Goal: Task Accomplishment & Management: Complete application form

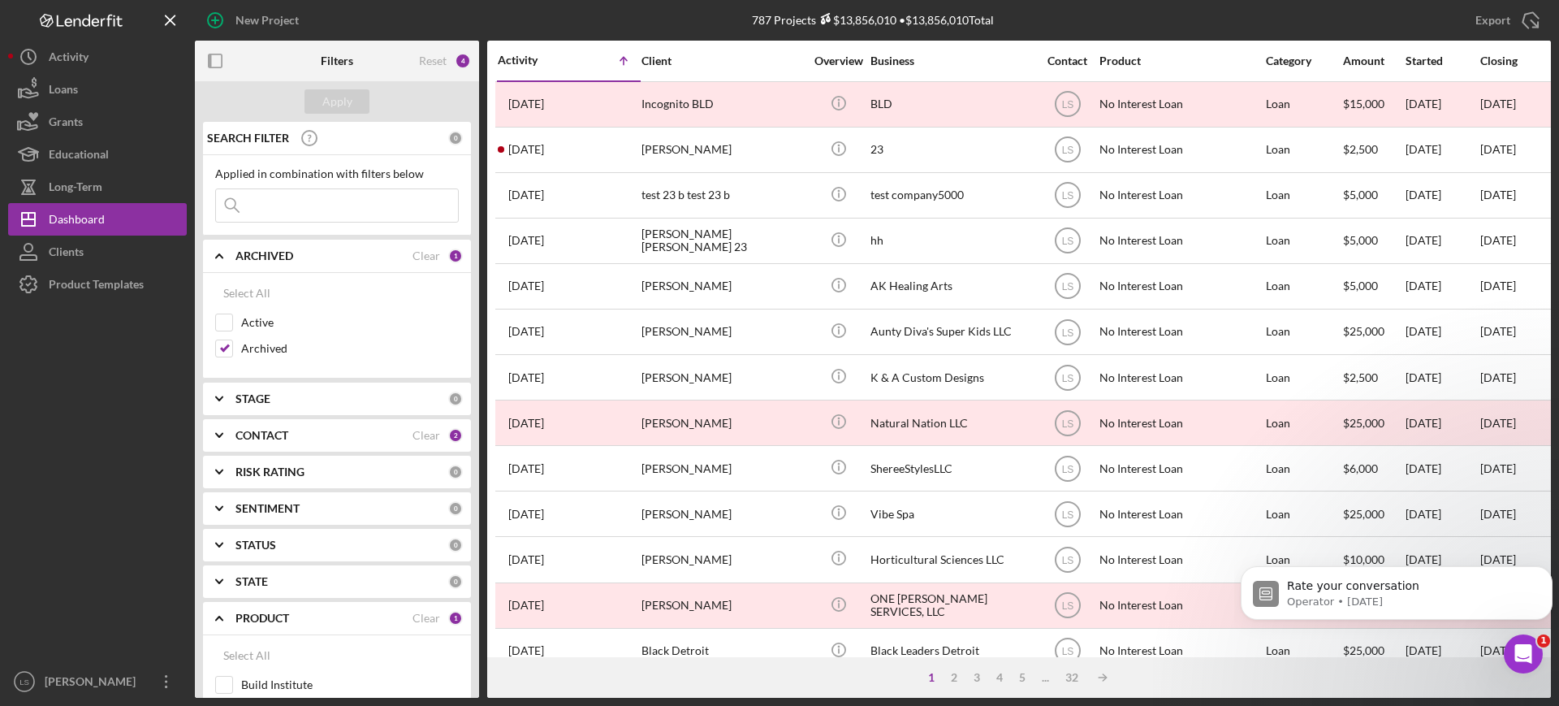
click at [316, 205] on input at bounding box center [337, 205] width 242 height 32
drag, startPoint x: 225, startPoint y: 322, endPoint x: 225, endPoint y: 339, distance: 17.1
click at [225, 322] on input "Active" at bounding box center [224, 322] width 16 height 16
checkbox input "true"
click at [223, 348] on input "Archived" at bounding box center [224, 348] width 16 height 16
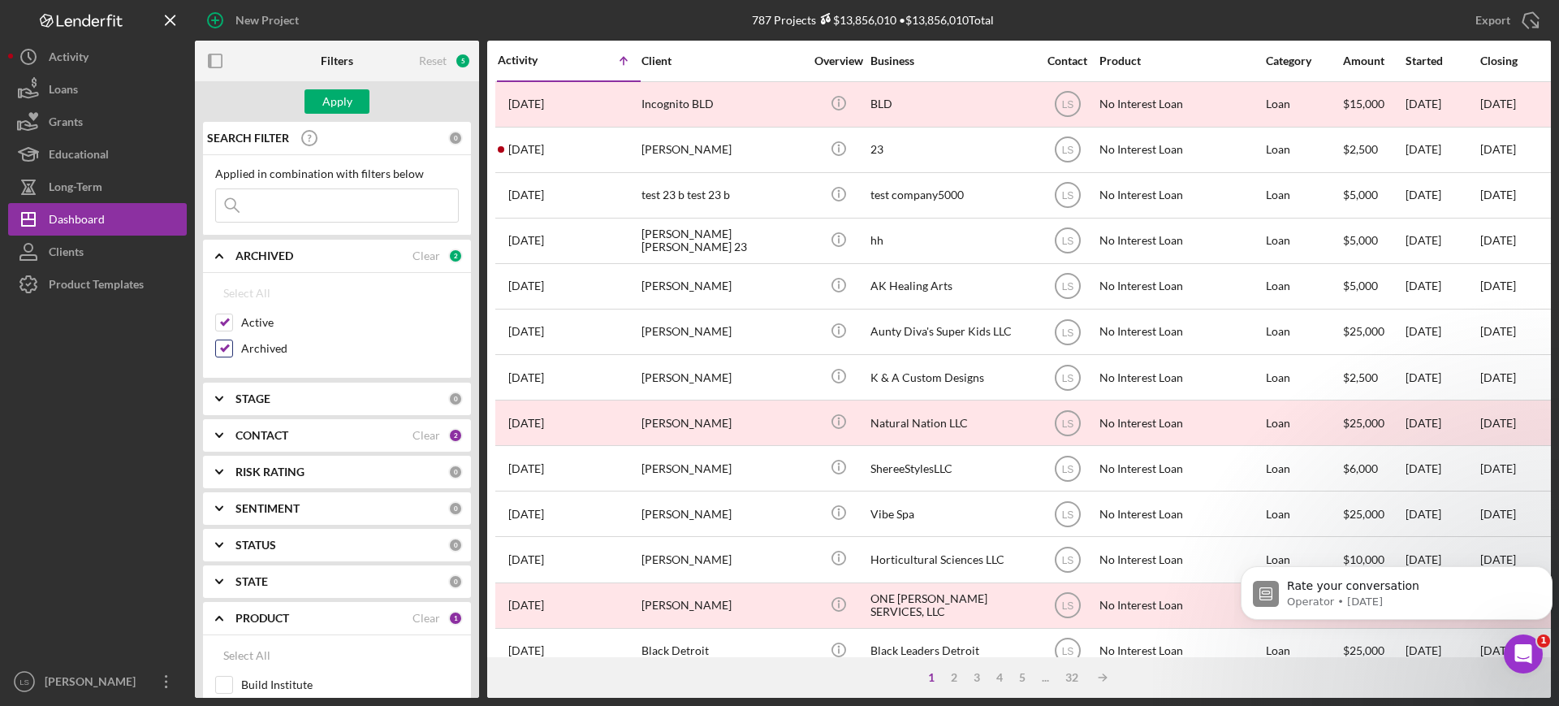
checkbox input "false"
click at [296, 216] on input at bounding box center [337, 205] width 242 height 32
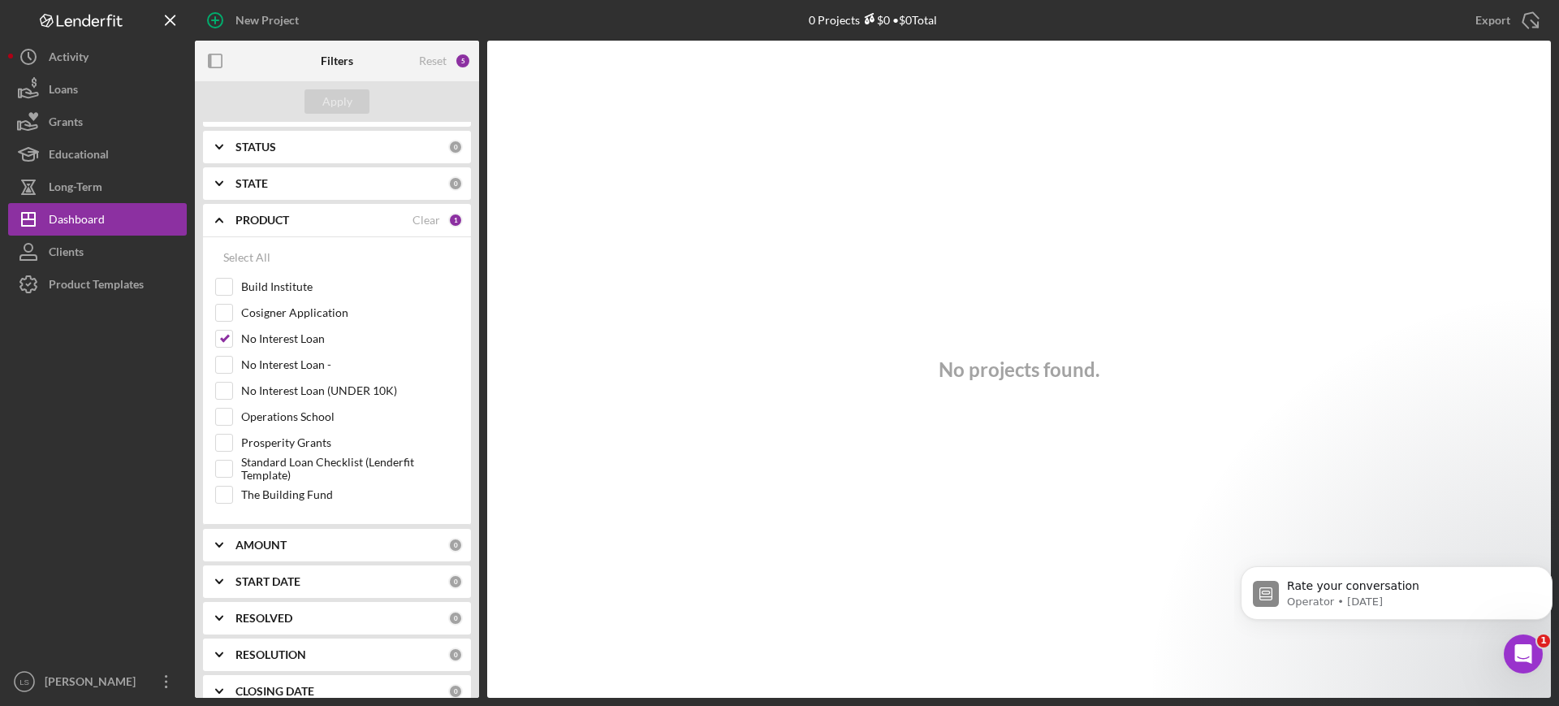
scroll to position [406, 0]
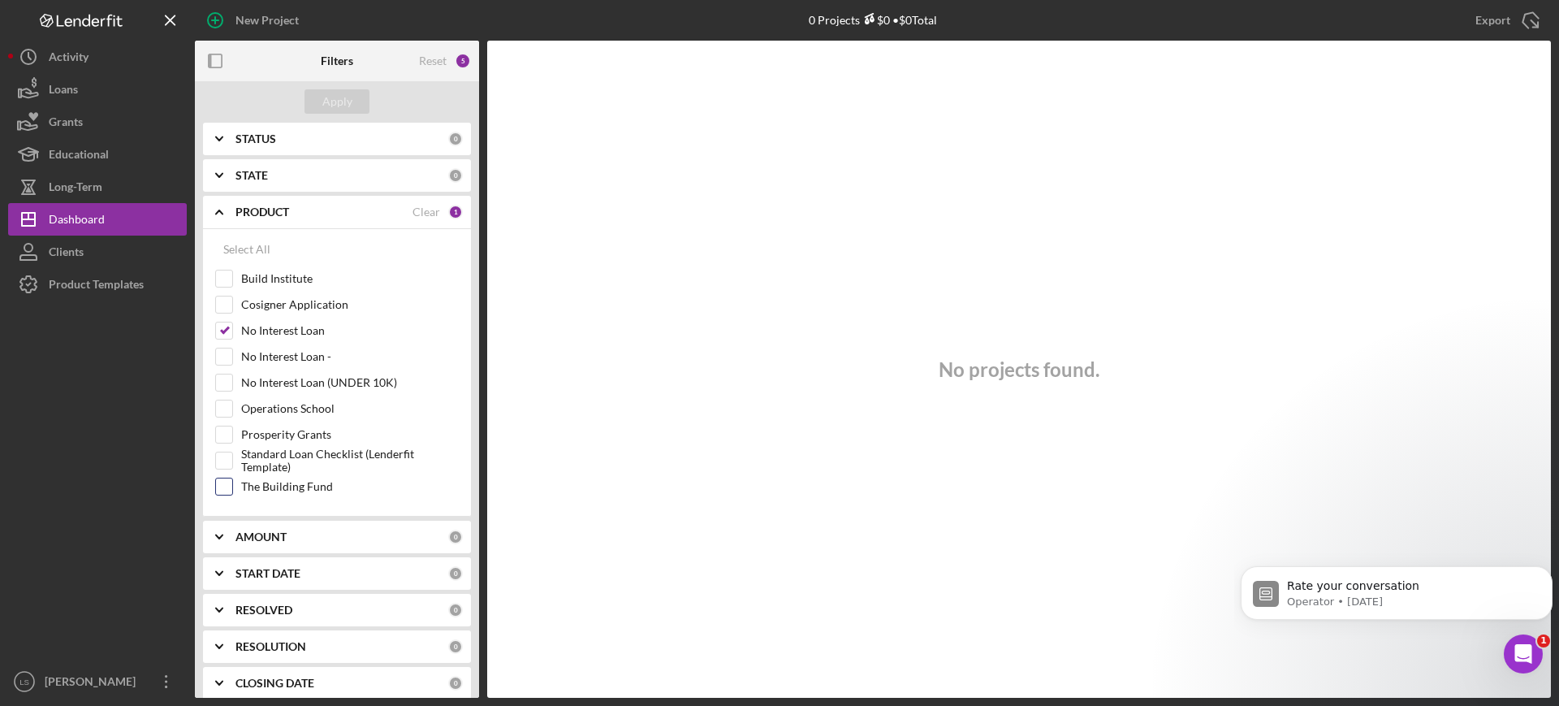
type input "bria"
click at [227, 484] on input "The Building Fund" at bounding box center [224, 486] width 16 height 16
checkbox input "true"
click at [228, 330] on input "No Interest Loan" at bounding box center [224, 330] width 16 height 16
checkbox input "false"
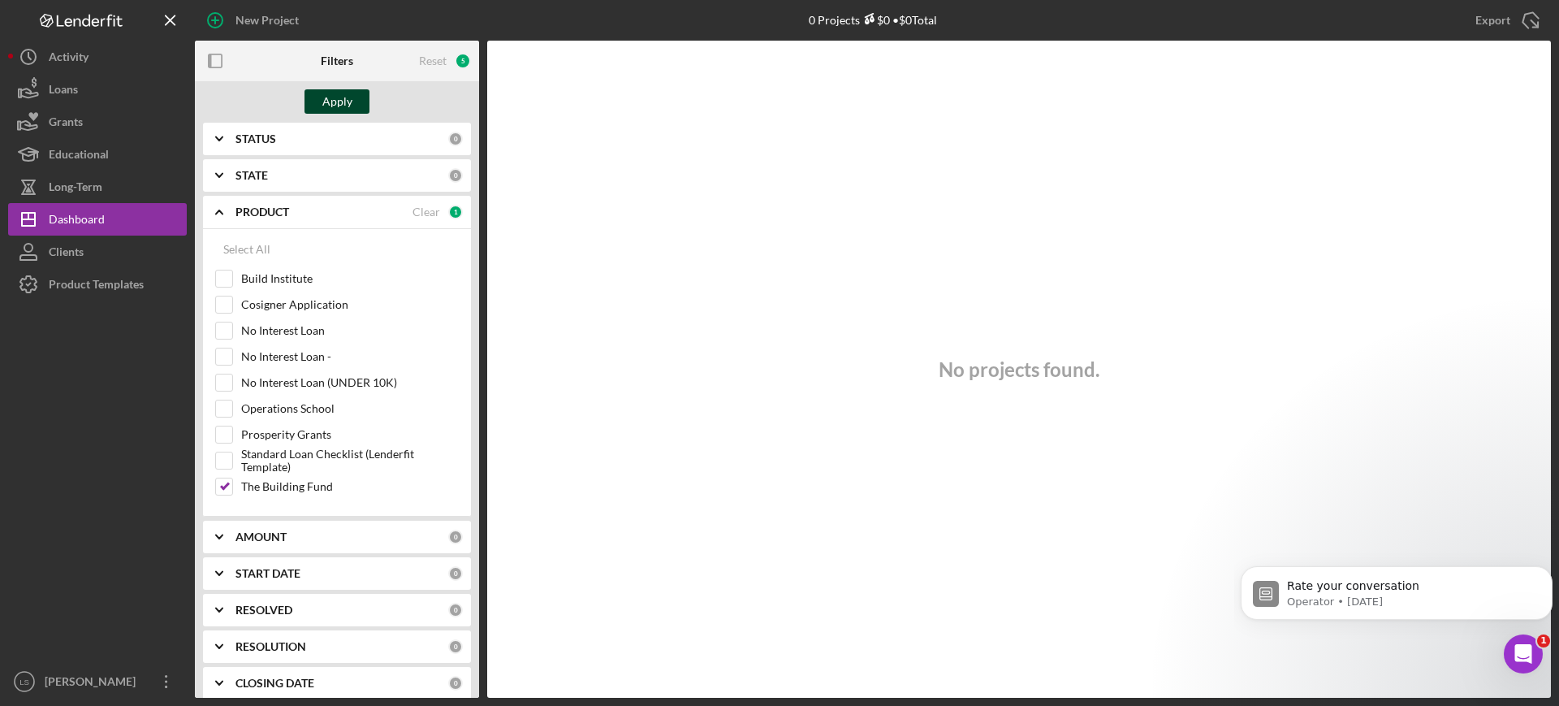
click at [332, 104] on div "Apply" at bounding box center [337, 101] width 30 height 24
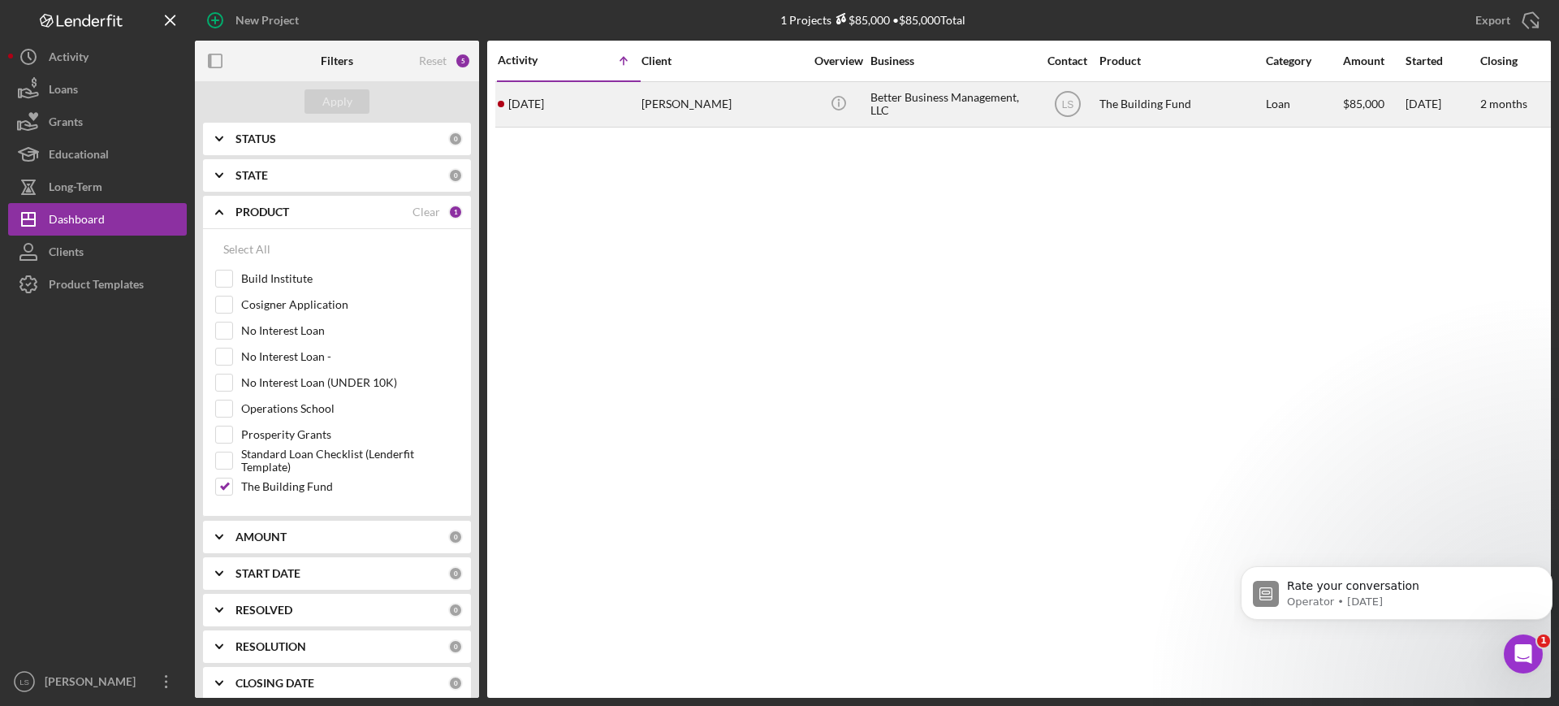
click at [973, 108] on div "Better Business Management, LLC" at bounding box center [952, 104] width 162 height 43
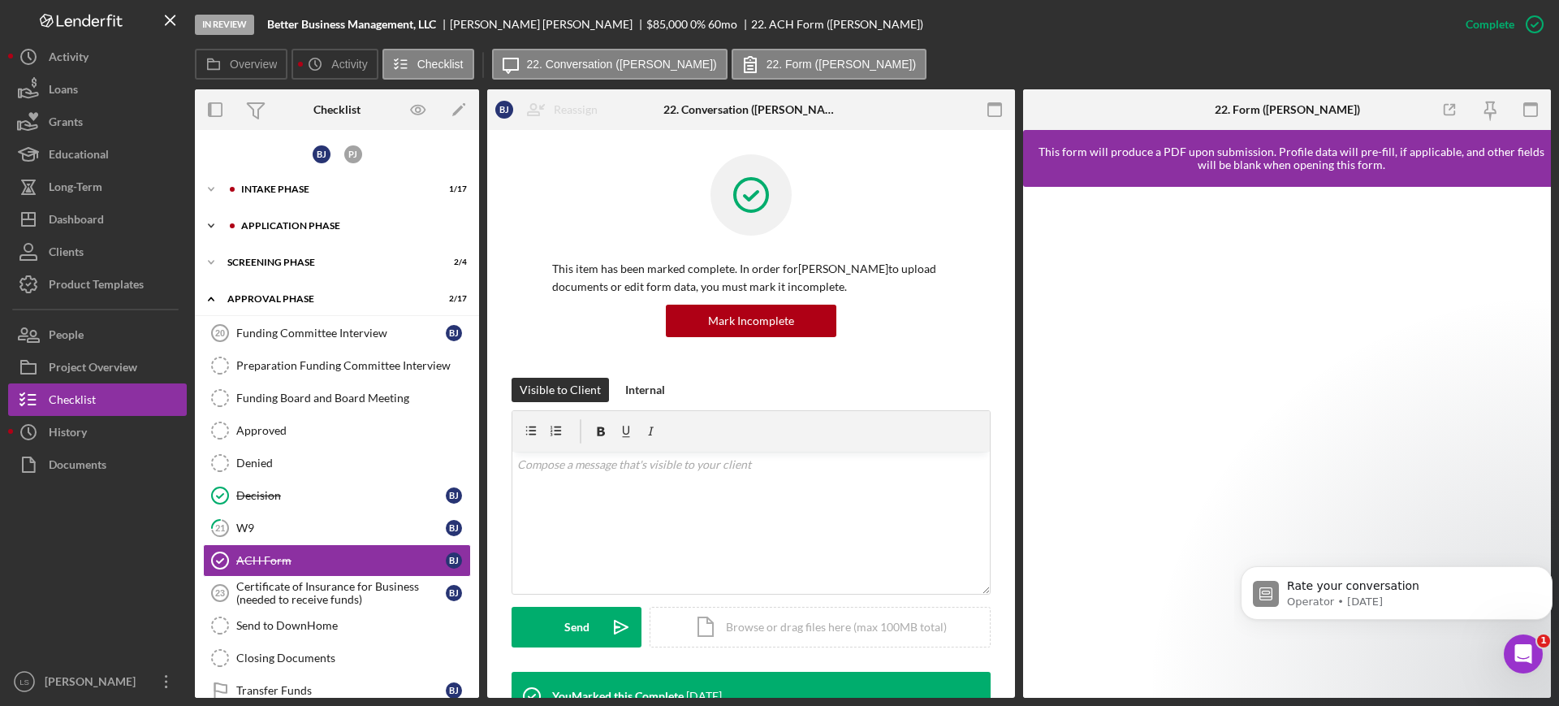
click at [348, 223] on div "Application Phase" at bounding box center [350, 226] width 218 height 10
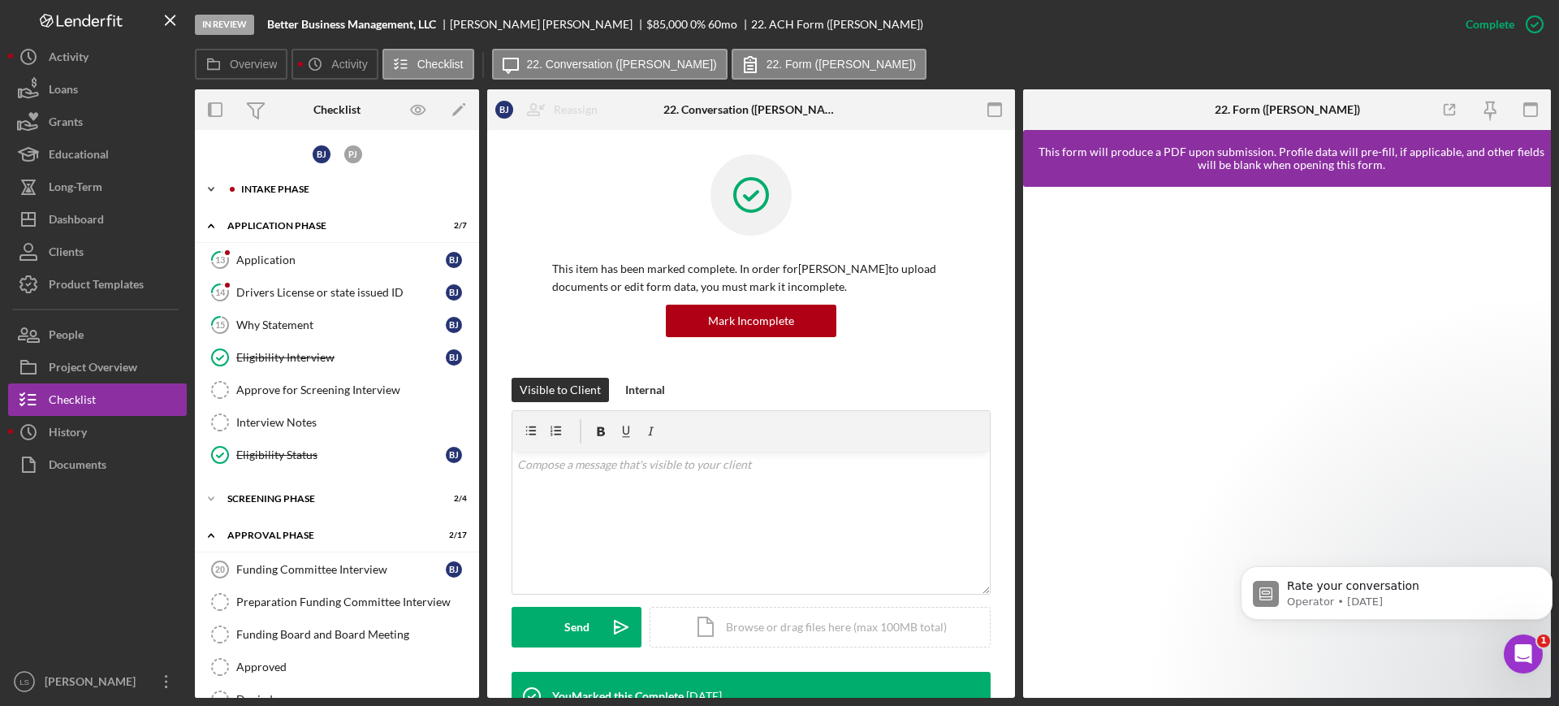
click at [333, 194] on div "Icon/Expander Intake Phase 1 / 17" at bounding box center [337, 189] width 284 height 32
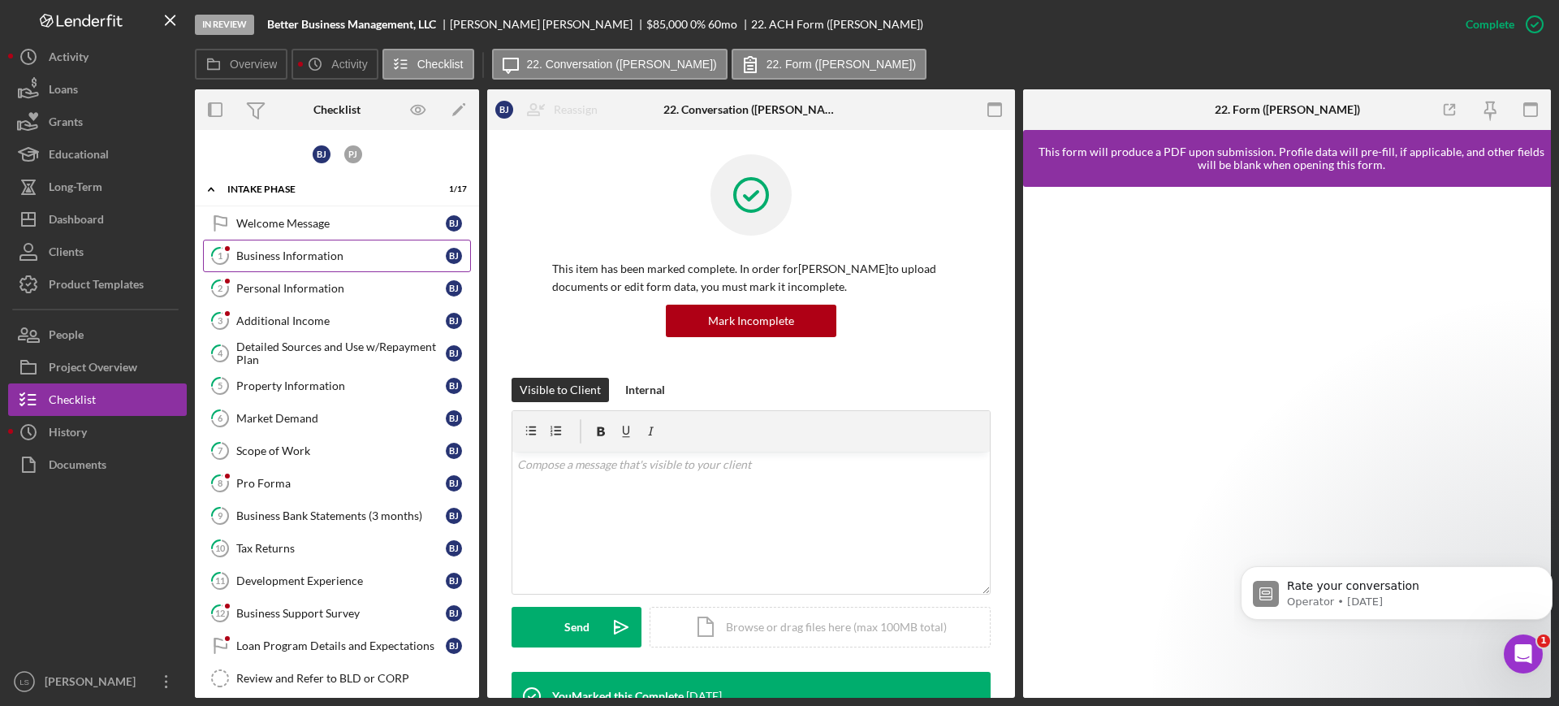
click at [300, 260] on div "Business Information" at bounding box center [341, 255] width 210 height 13
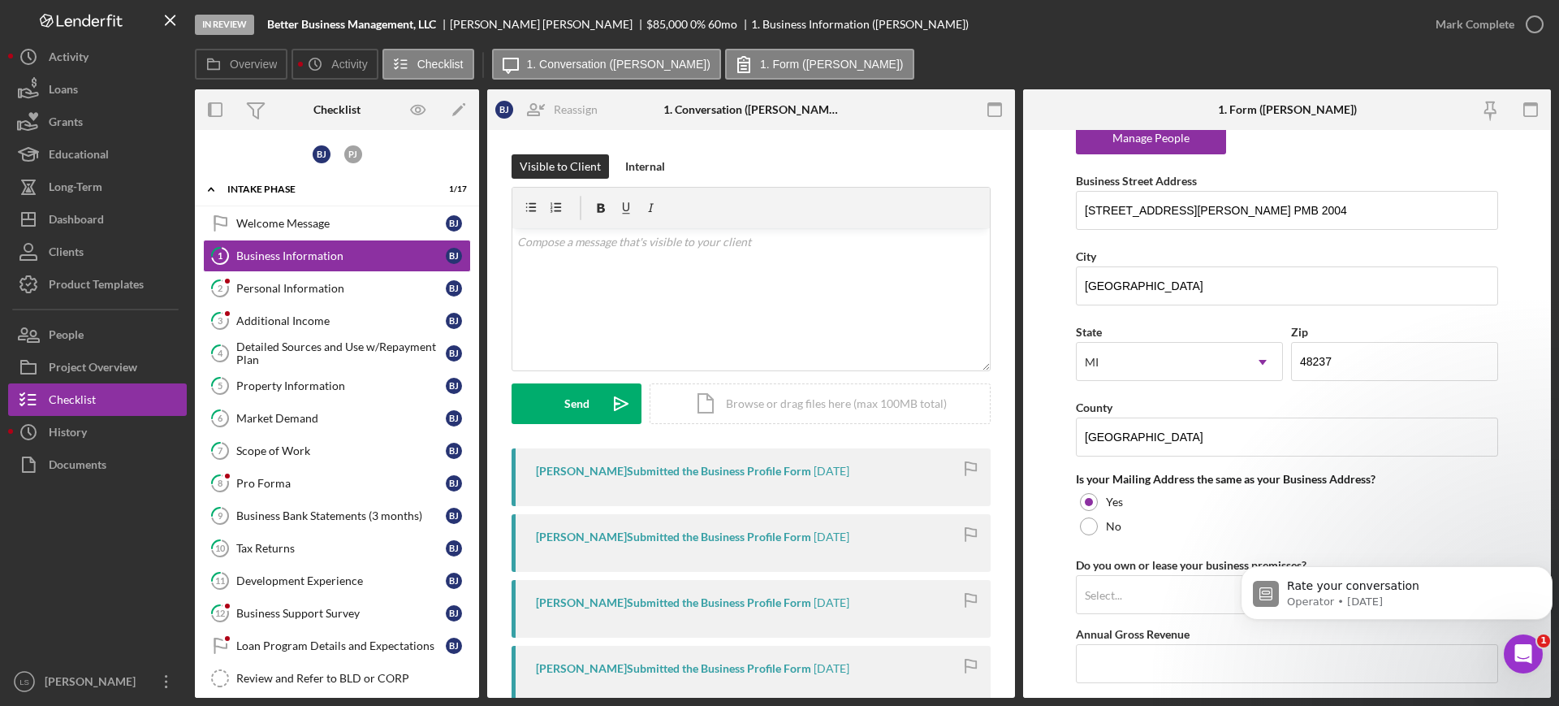
scroll to position [1117, 0]
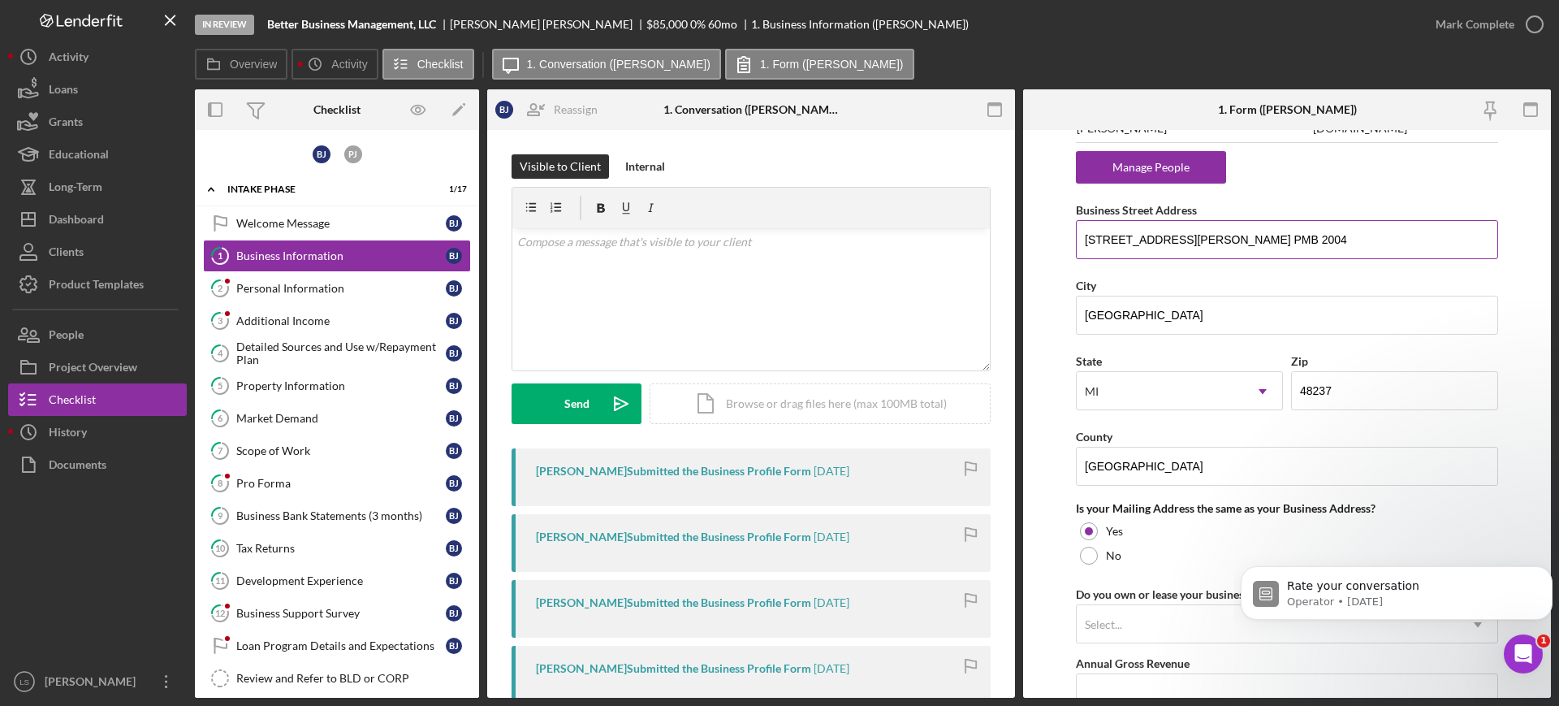
drag, startPoint x: 1292, startPoint y: 240, endPoint x: 1077, endPoint y: 240, distance: 215.2
click at [1077, 240] on input "[STREET_ADDRESS][PERSON_NAME] PMB 2004" at bounding box center [1287, 239] width 422 height 39
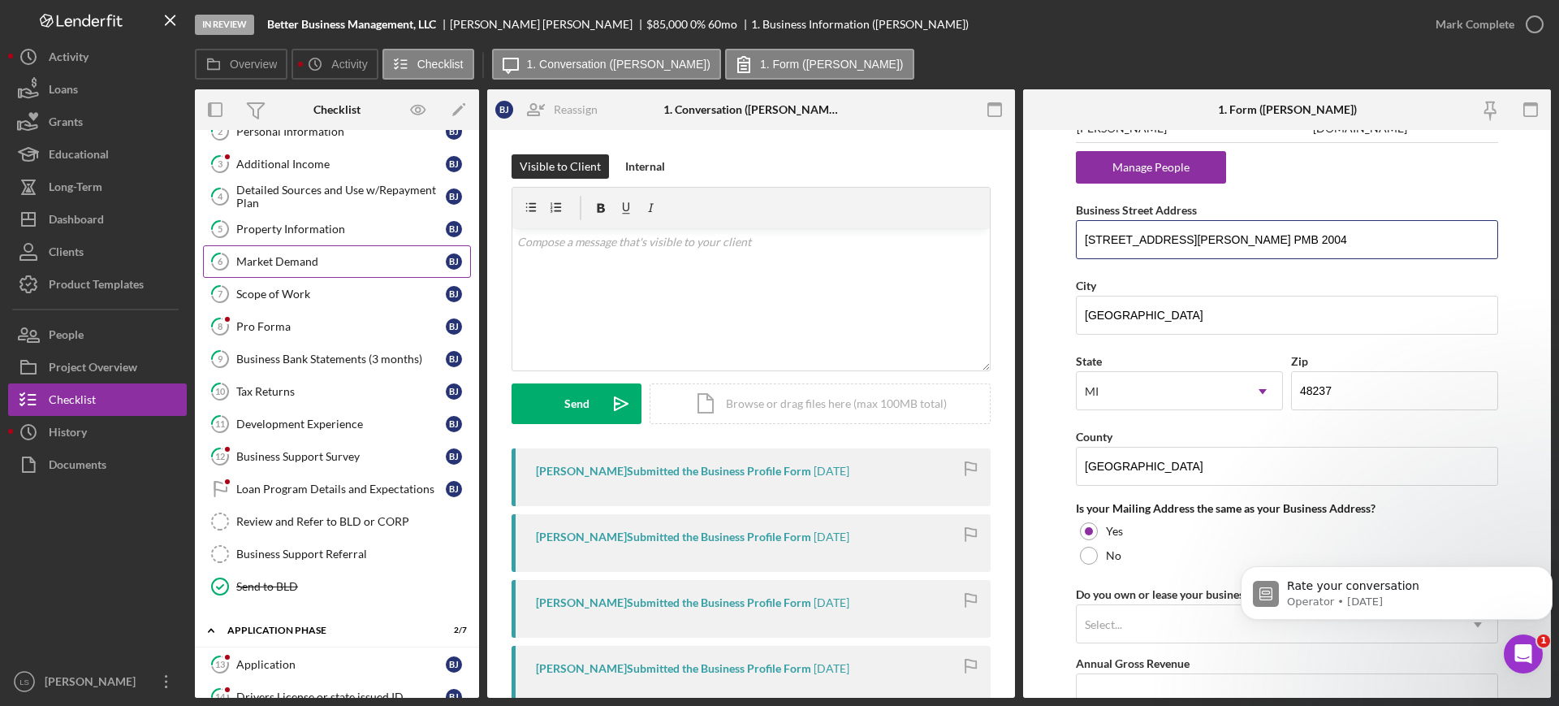
scroll to position [203, 0]
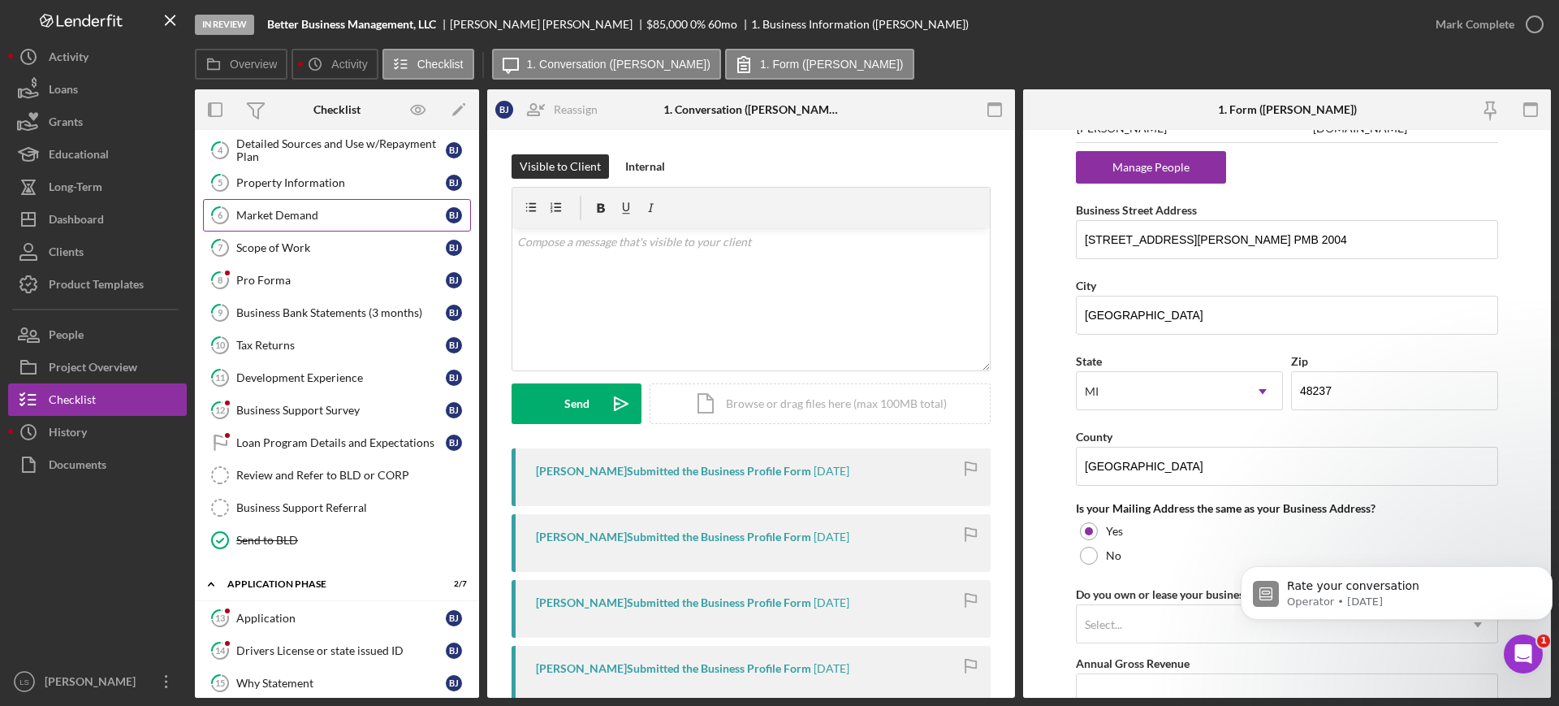
click at [344, 220] on div "Market Demand" at bounding box center [341, 215] width 210 height 13
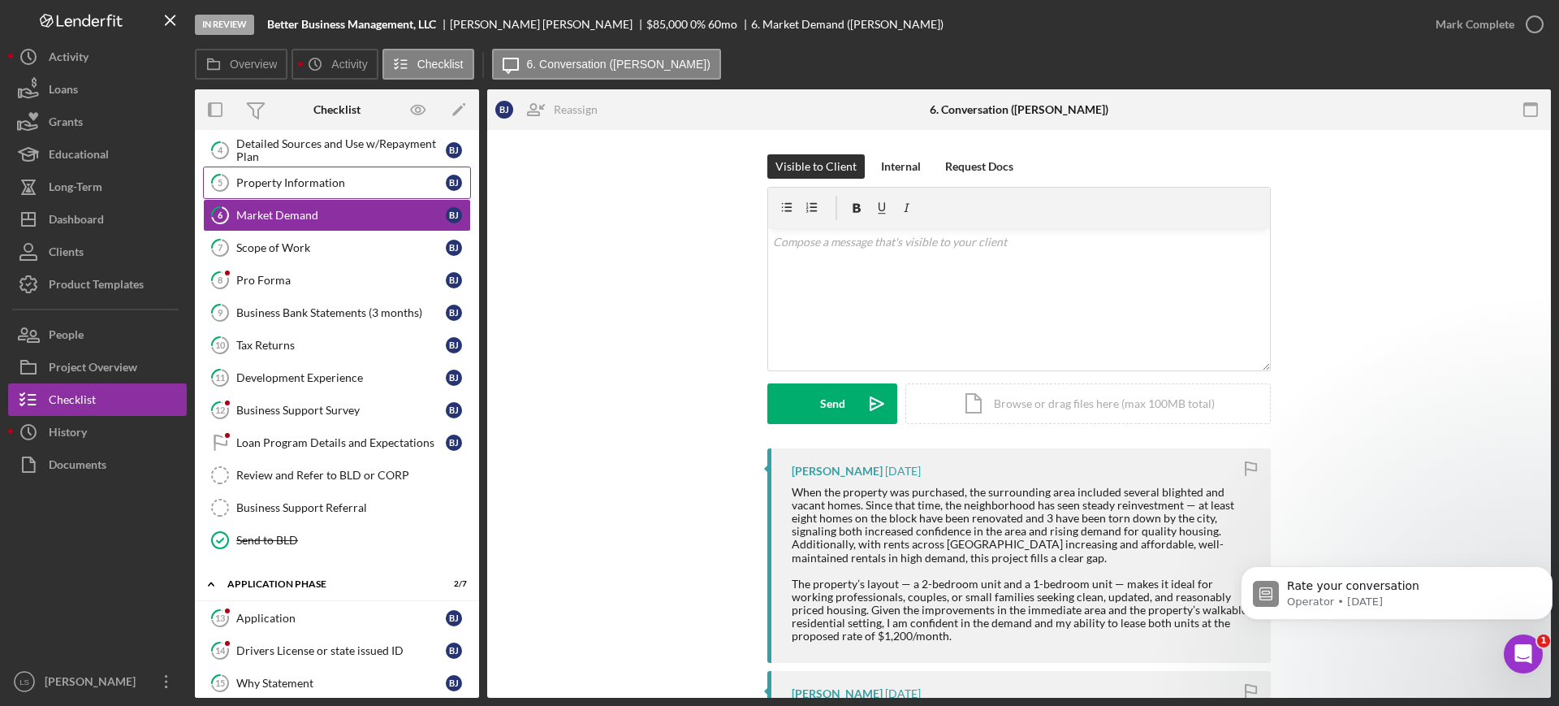
click at [338, 189] on link "5 Property Information [PERSON_NAME]" at bounding box center [337, 182] width 268 height 32
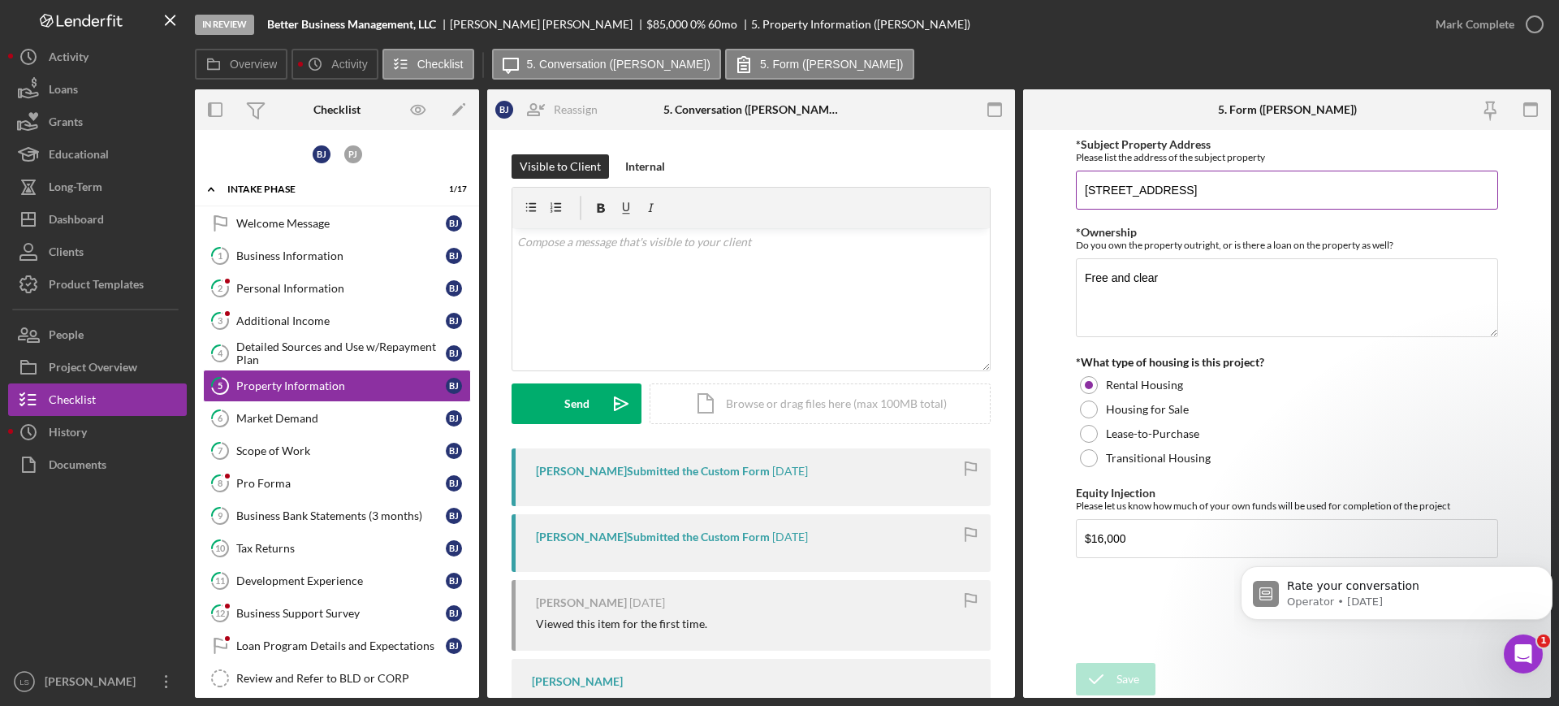
drag, startPoint x: 324, startPoint y: 250, endPoint x: 1190, endPoint y: 148, distance: 871.8
click at [324, 251] on div "Business Information" at bounding box center [341, 255] width 210 height 13
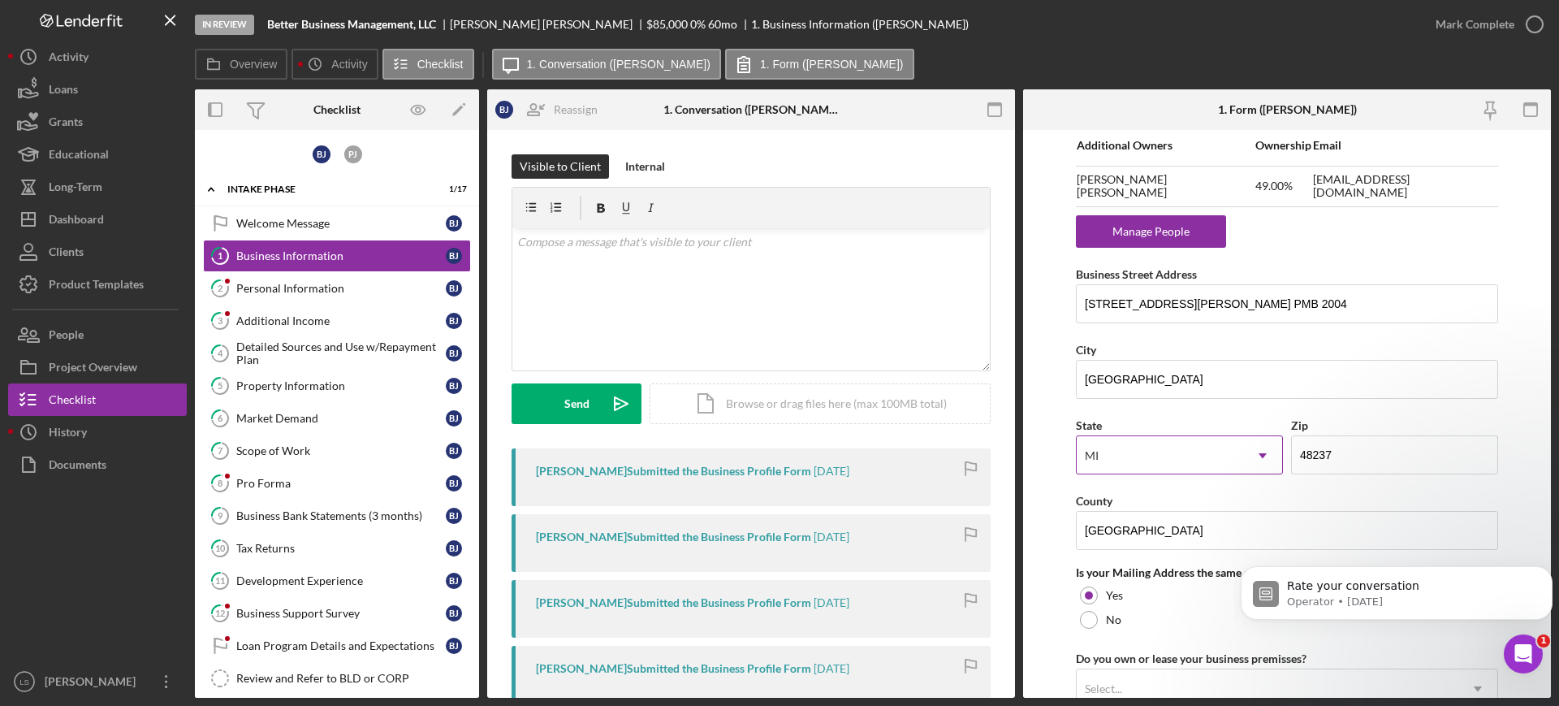
scroll to position [1117, 0]
